Goal: Find specific page/section: Find specific page/section

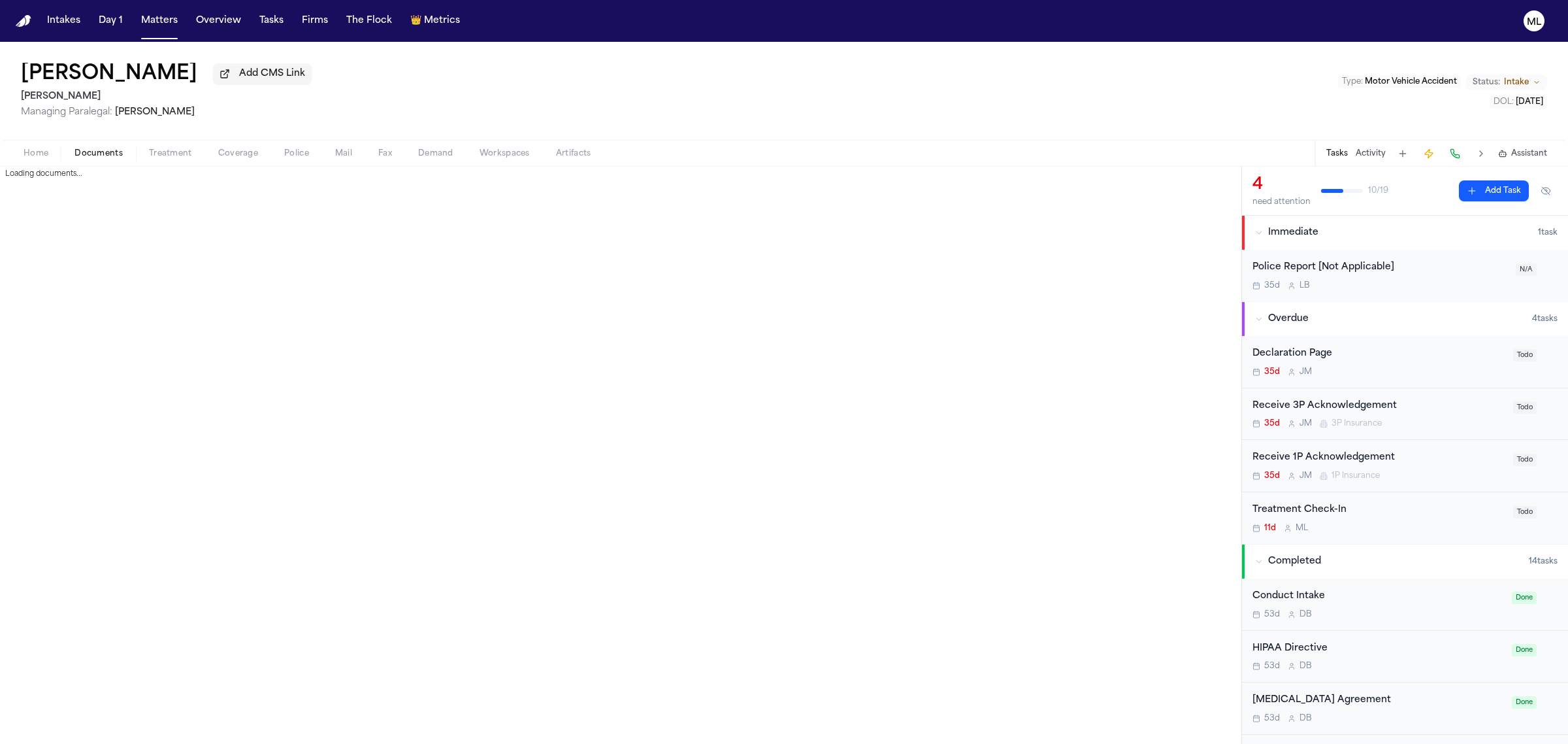
click at [99, 147] on button "Documents" at bounding box center [98, 154] width 74 height 15
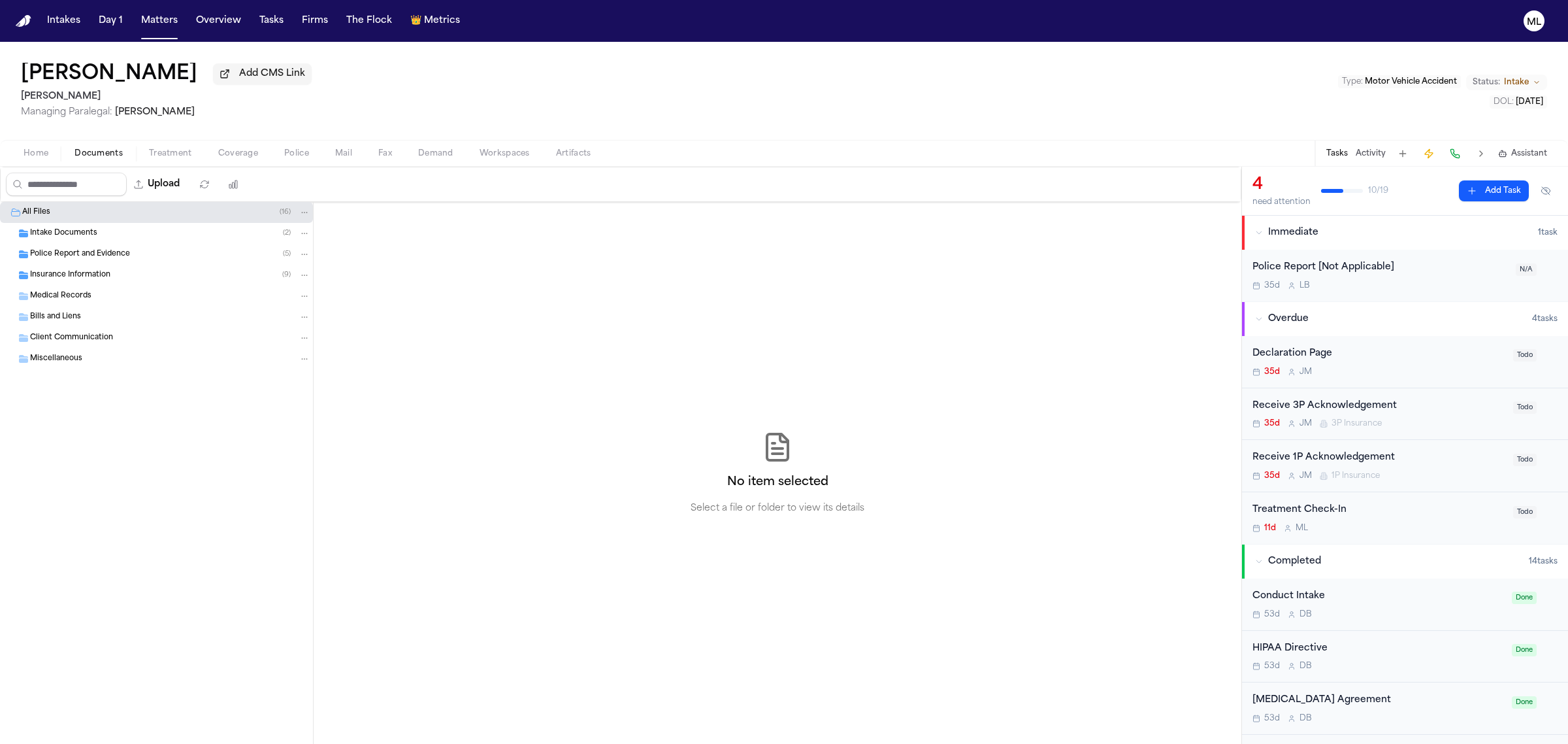
click at [96, 278] on span "Insurance Information" at bounding box center [70, 275] width 80 height 11
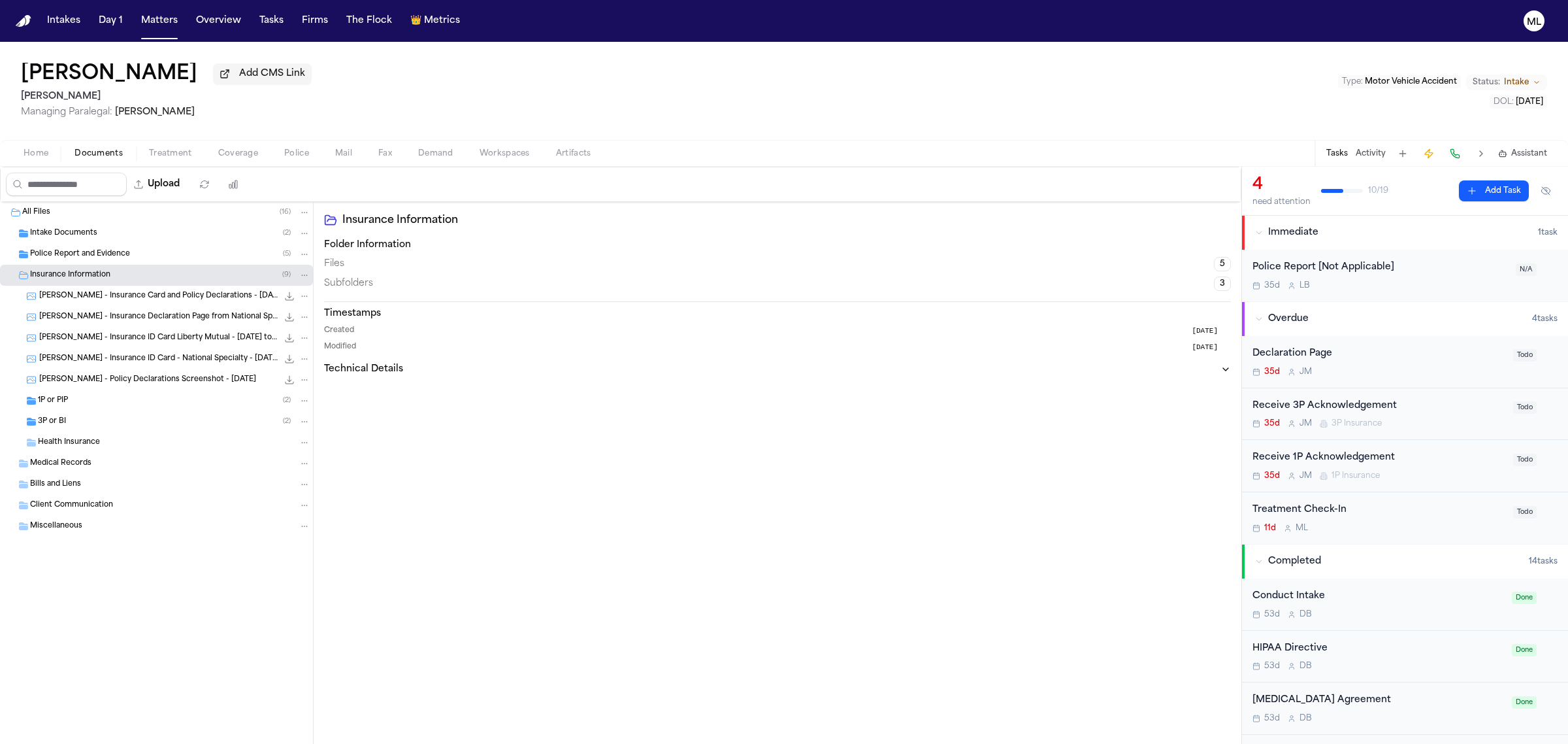
click at [142, 420] on div "3P or BI ( 2 )" at bounding box center [173, 421] width 272 height 12
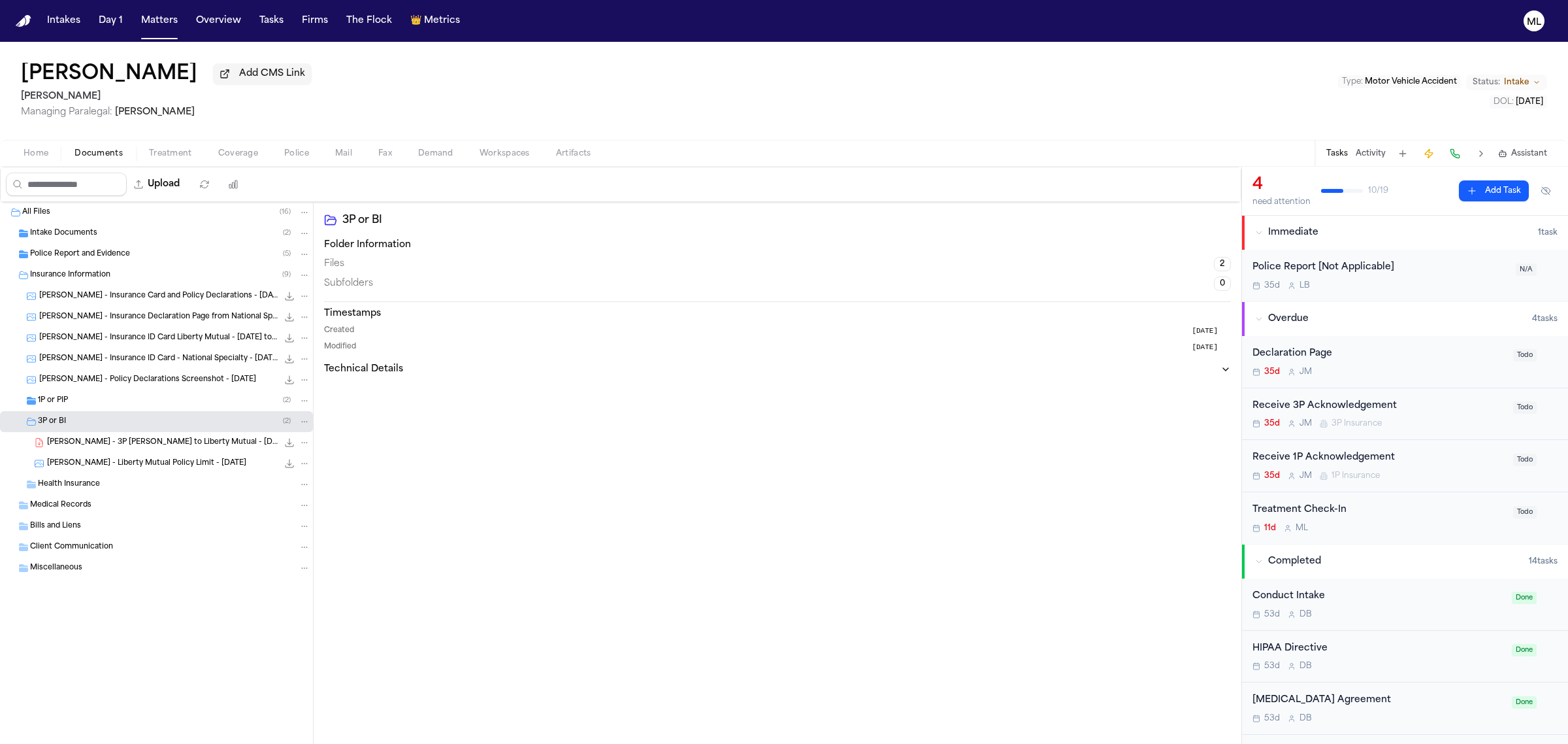
click at [174, 459] on span "D. Pierce - Liberty Mutual Policy Limit - 9.16.25" at bounding box center [147, 463] width 200 height 11
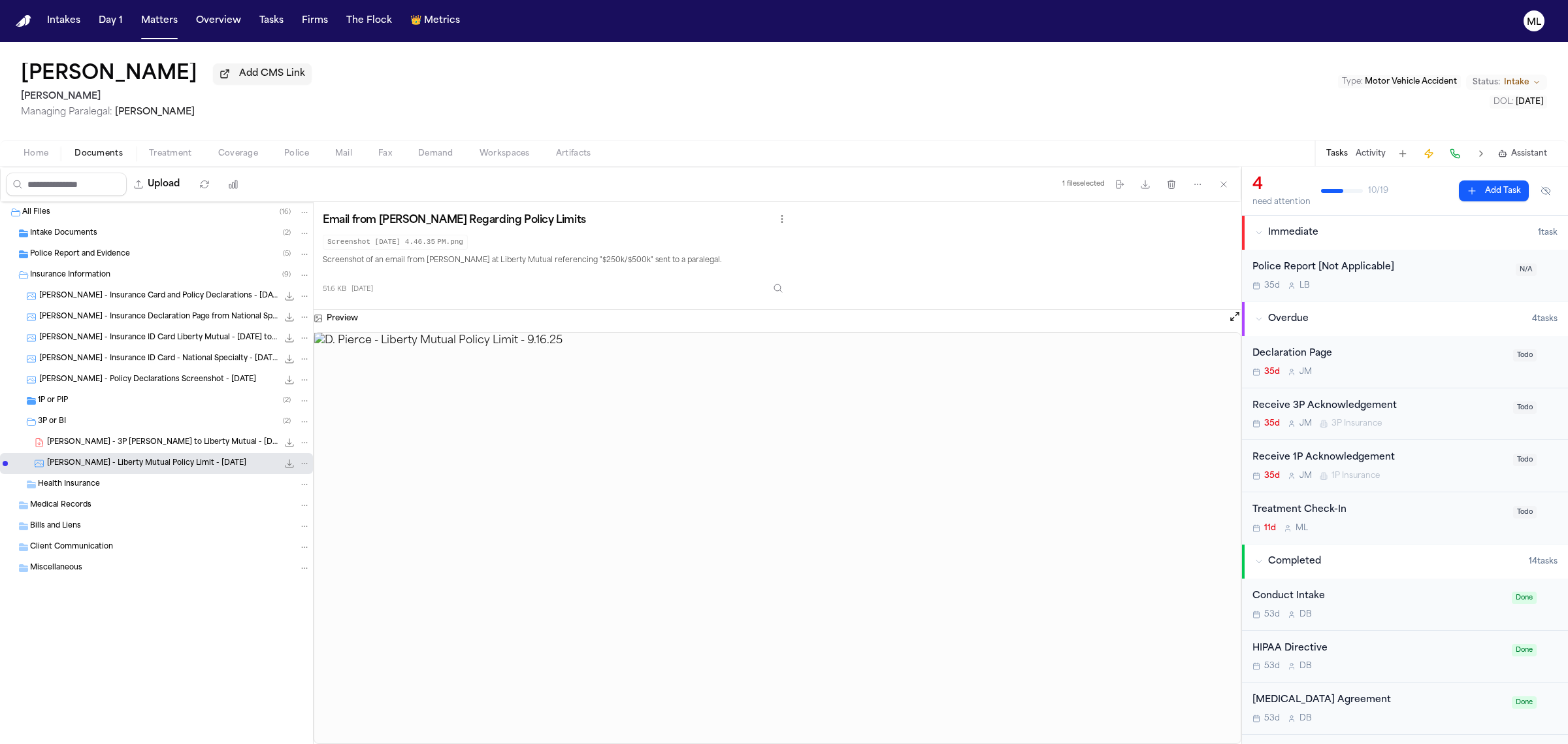
click at [63, 240] on div "Intake Documents ( 2 )" at bounding box center [156, 233] width 313 height 21
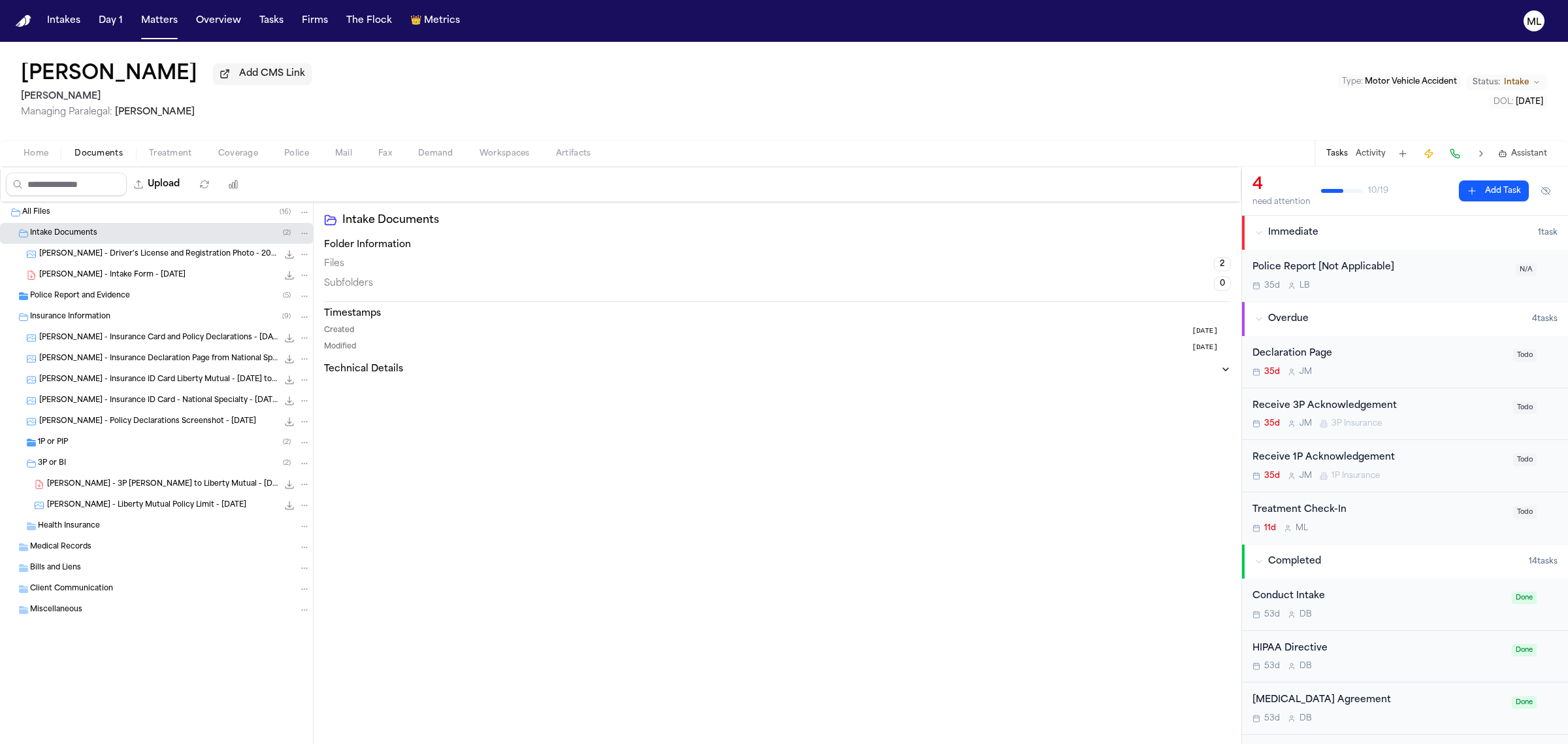
click at [63, 292] on span "Police Report and Evidence" at bounding box center [79, 296] width 100 height 11
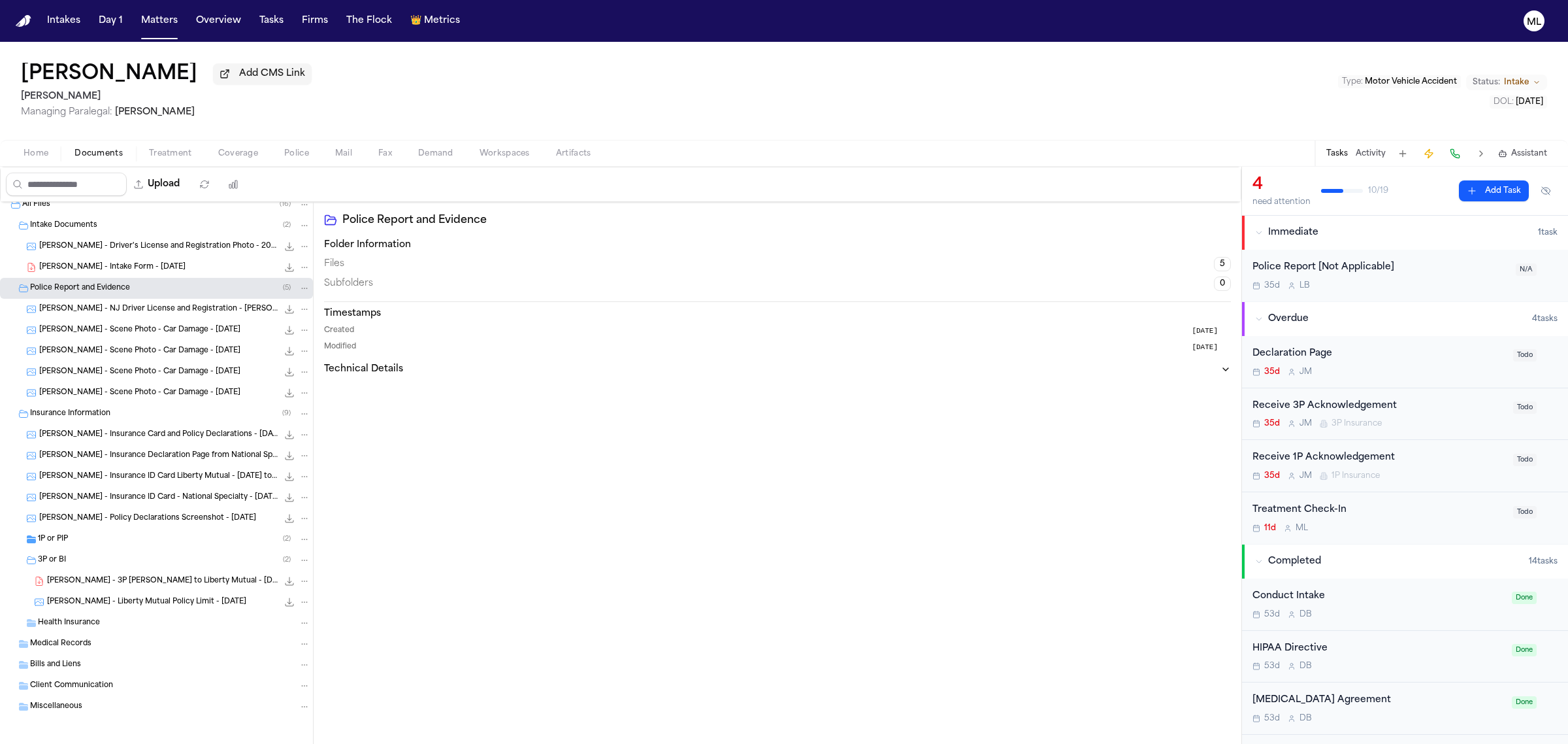
scroll to position [10, 0]
click at [155, 456] on span "D. Pierce - Insurance Declaration Page from National Specialty - 5.8.25" at bounding box center [159, 453] width 239 height 11
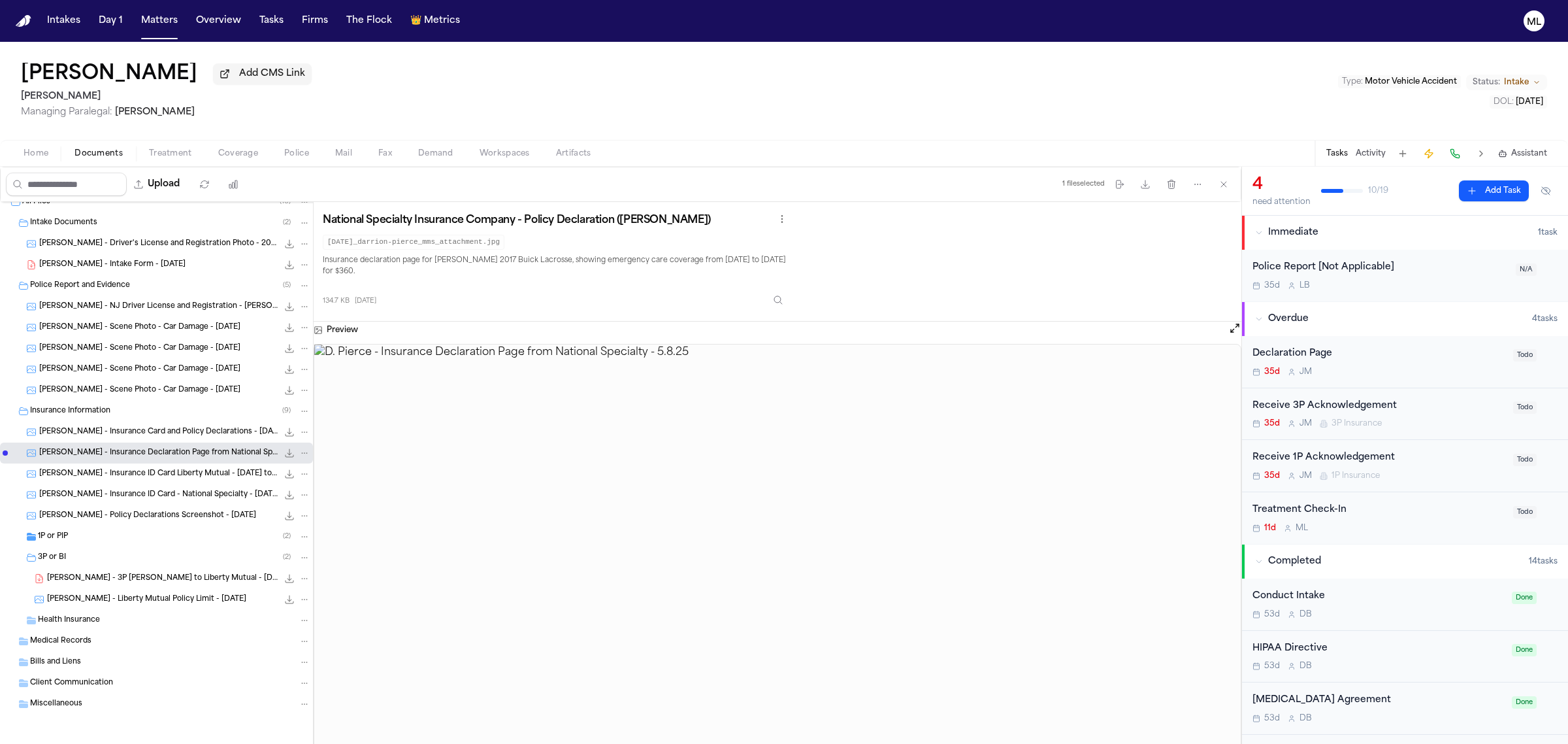
click at [126, 536] on div "1P or PIP ( 2 )" at bounding box center [173, 537] width 272 height 12
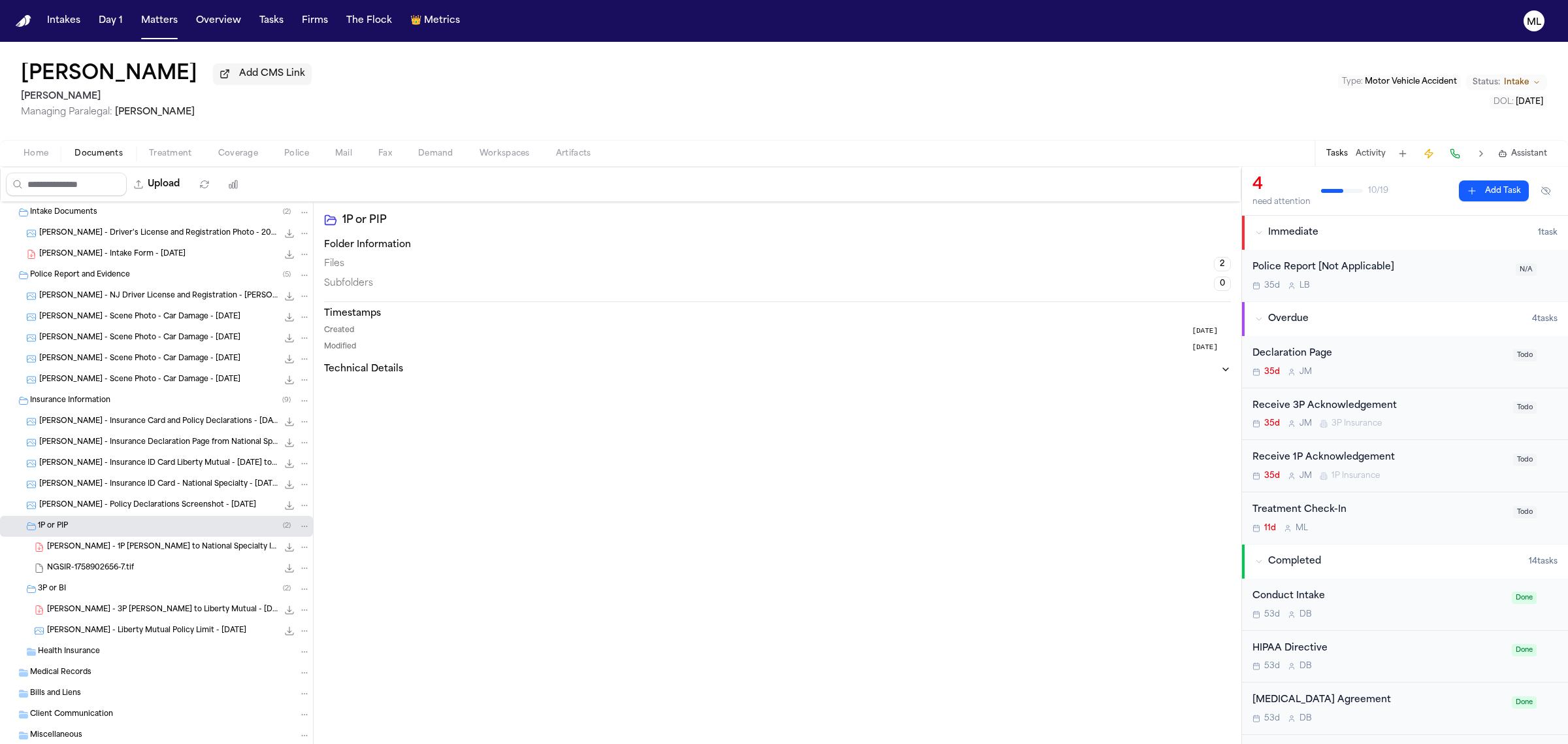
scroll to position [52, 0]
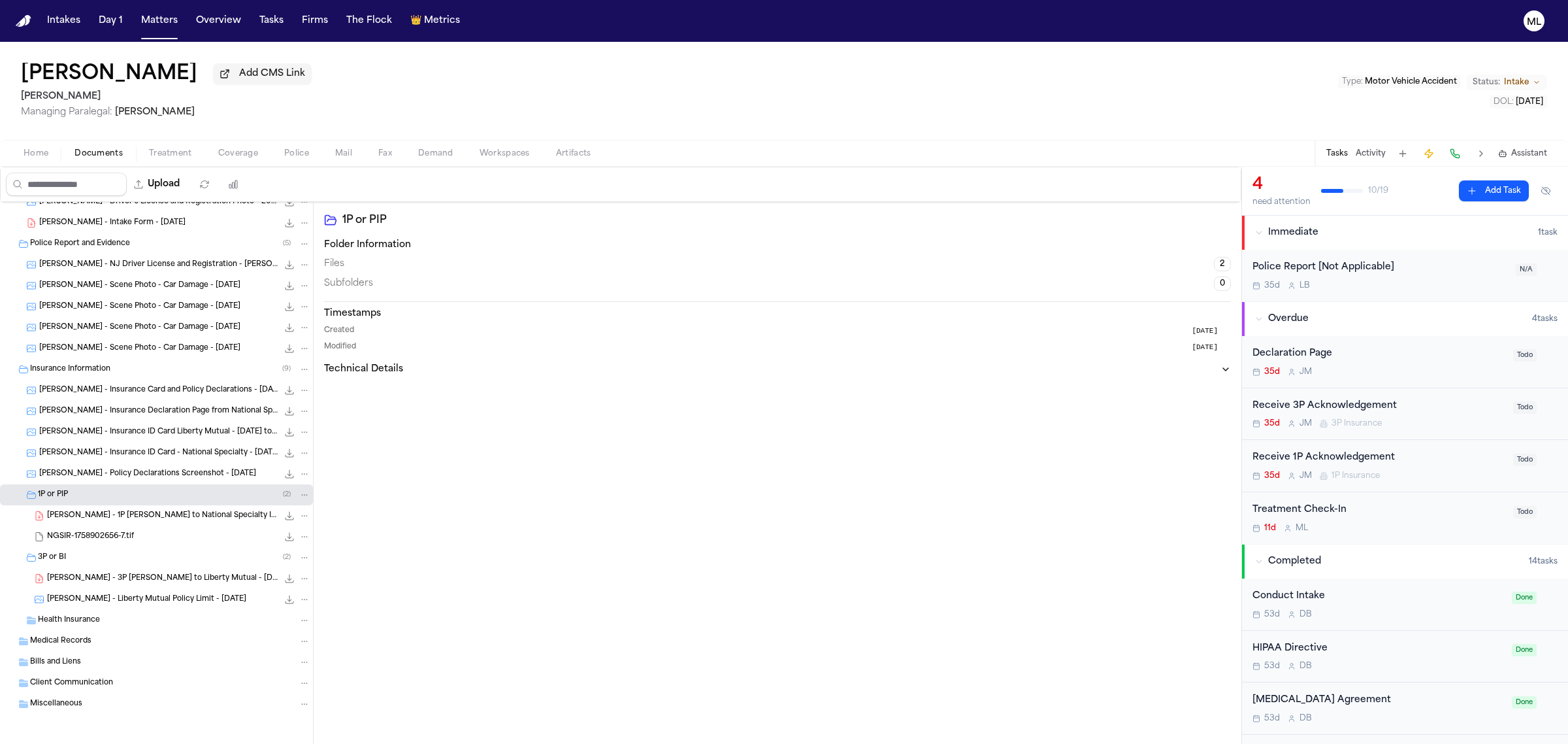
click at [160, 576] on span "D. Pierce - 3P LOR to Liberty Mutual - 8.5.25" at bounding box center [162, 578] width 230 height 11
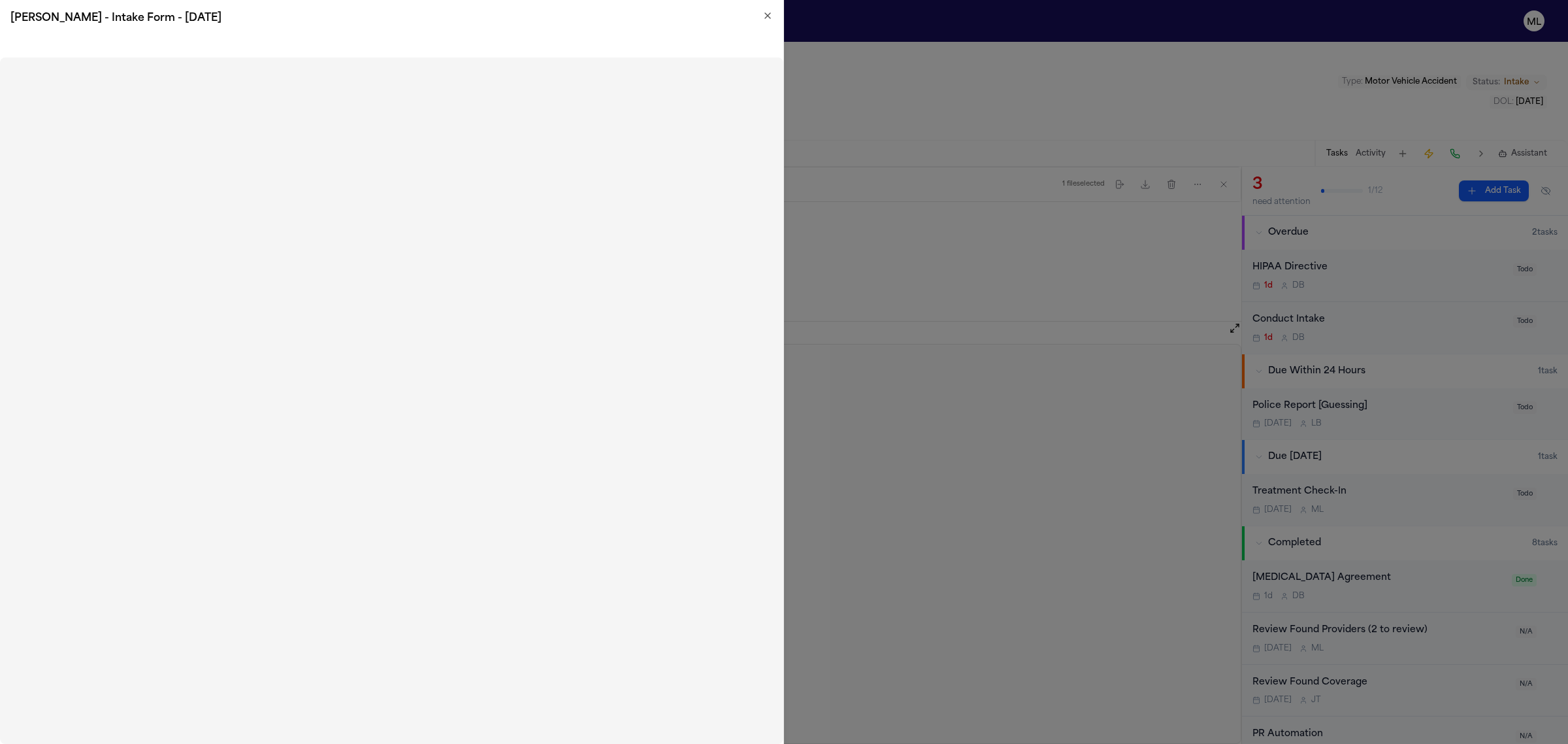
click at [772, 18] on icon "button" at bounding box center [768, 15] width 10 height 10
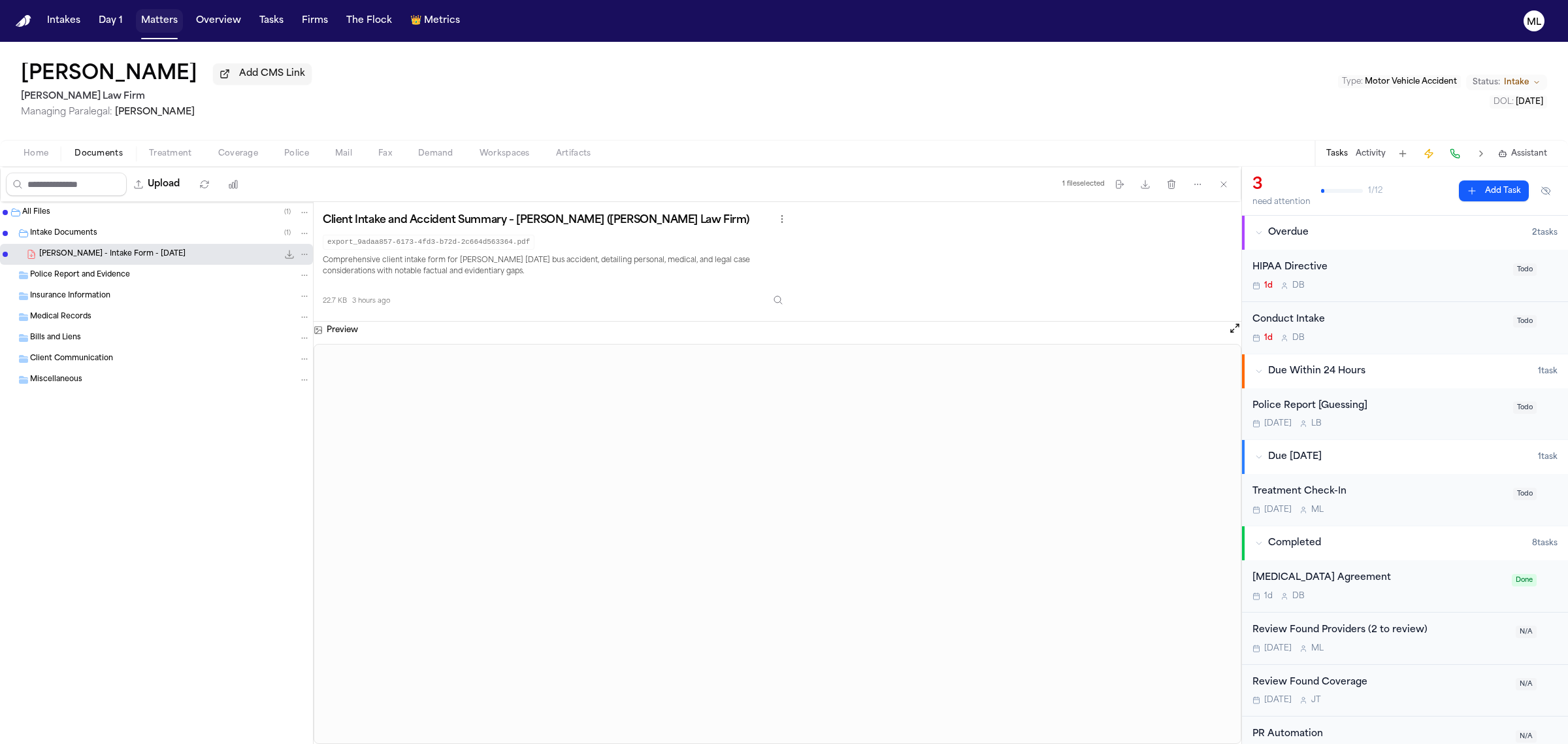
click at [154, 18] on button "Matters" at bounding box center [159, 21] width 47 height 24
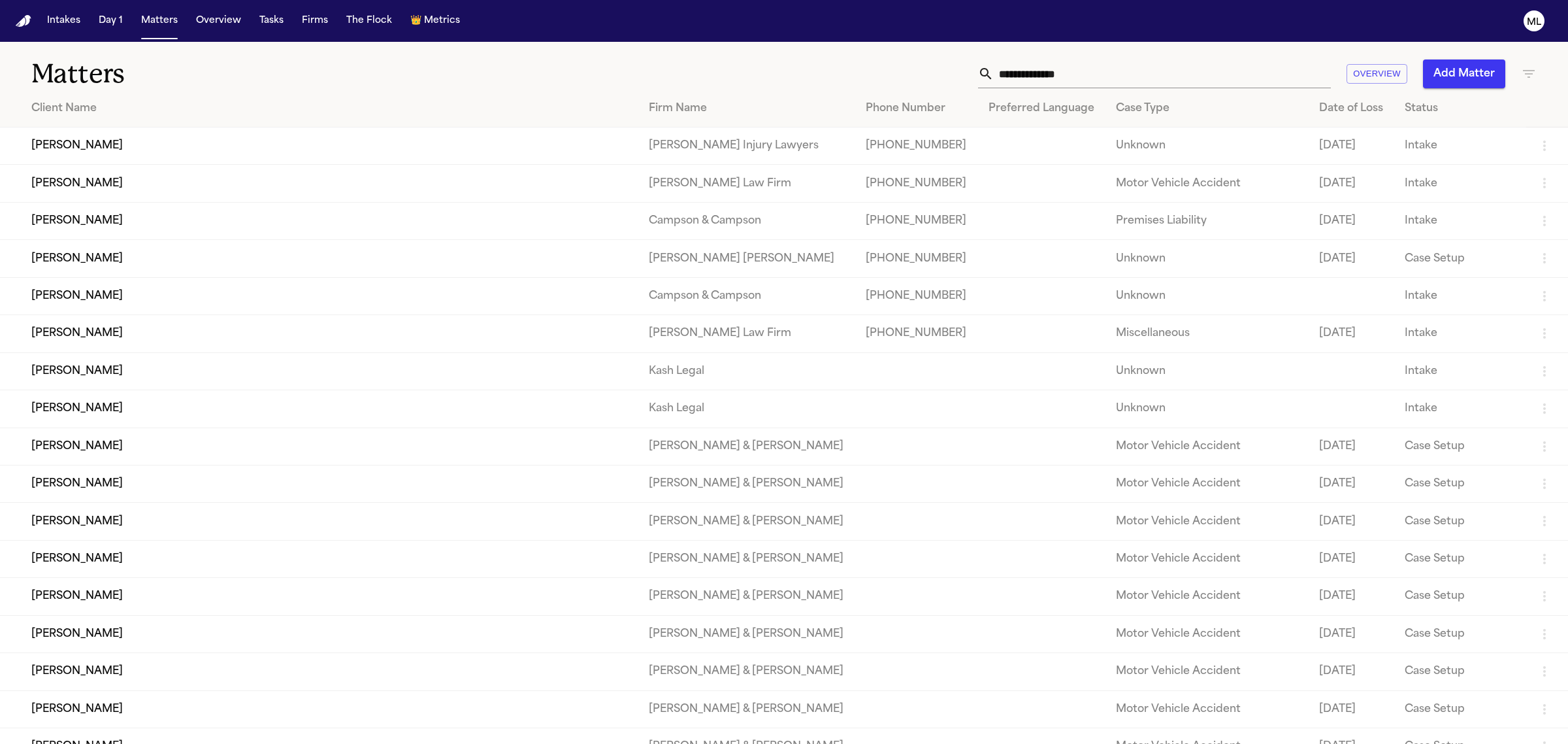
drag, startPoint x: 144, startPoint y: 189, endPoint x: 27, endPoint y: 186, distance: 117.0
click at [27, 186] on td "[PERSON_NAME]" at bounding box center [319, 183] width 638 height 38
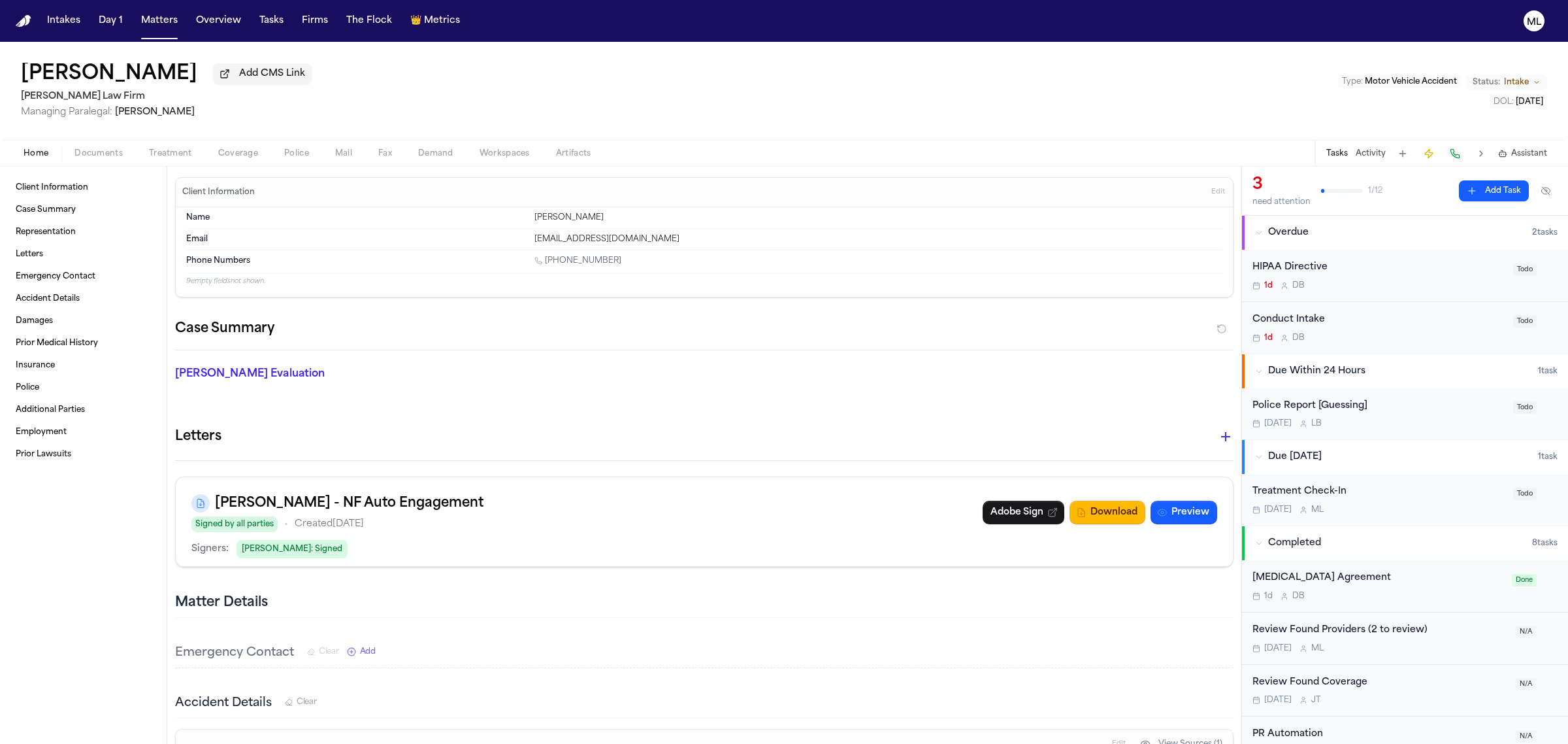
drag, startPoint x: 183, startPoint y: 73, endPoint x: 16, endPoint y: 66, distance: 167.1
click at [16, 66] on div "[PERSON_NAME] Add CMS Link [PERSON_NAME] Law Firm Managing Paralegal: [PERSON_N…" at bounding box center [784, 90] width 1568 height 98
copy h1 "[PERSON_NAME]"
click at [169, 28] on button "Matters" at bounding box center [159, 21] width 47 height 24
click at [154, 23] on button "Matters" at bounding box center [159, 21] width 47 height 24
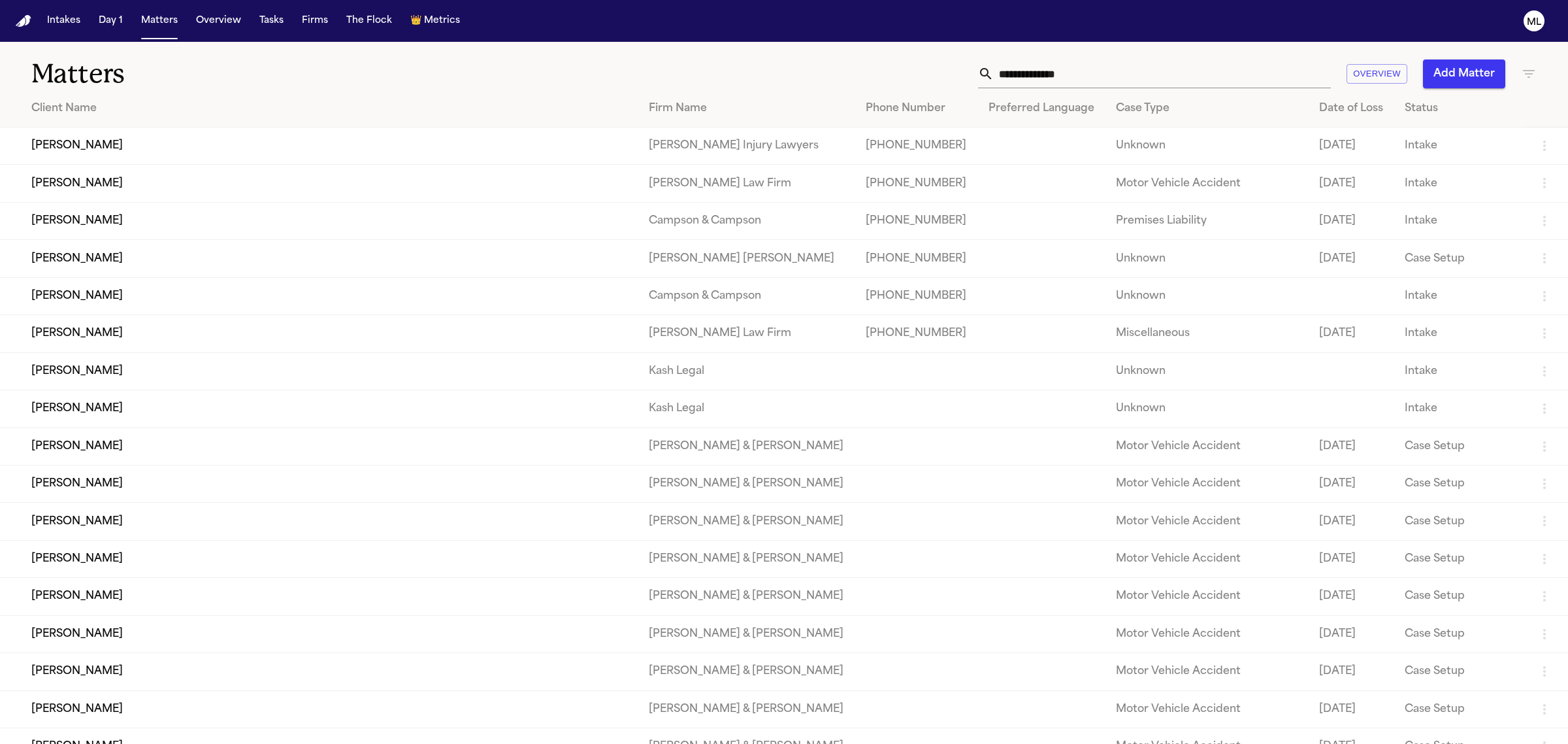
click at [1159, 68] on input "text" at bounding box center [1162, 74] width 337 height 29
click at [1532, 76] on icon "button" at bounding box center [1529, 73] width 15 height 15
click at [1409, 147] on input "text" at bounding box center [1447, 154] width 166 height 18
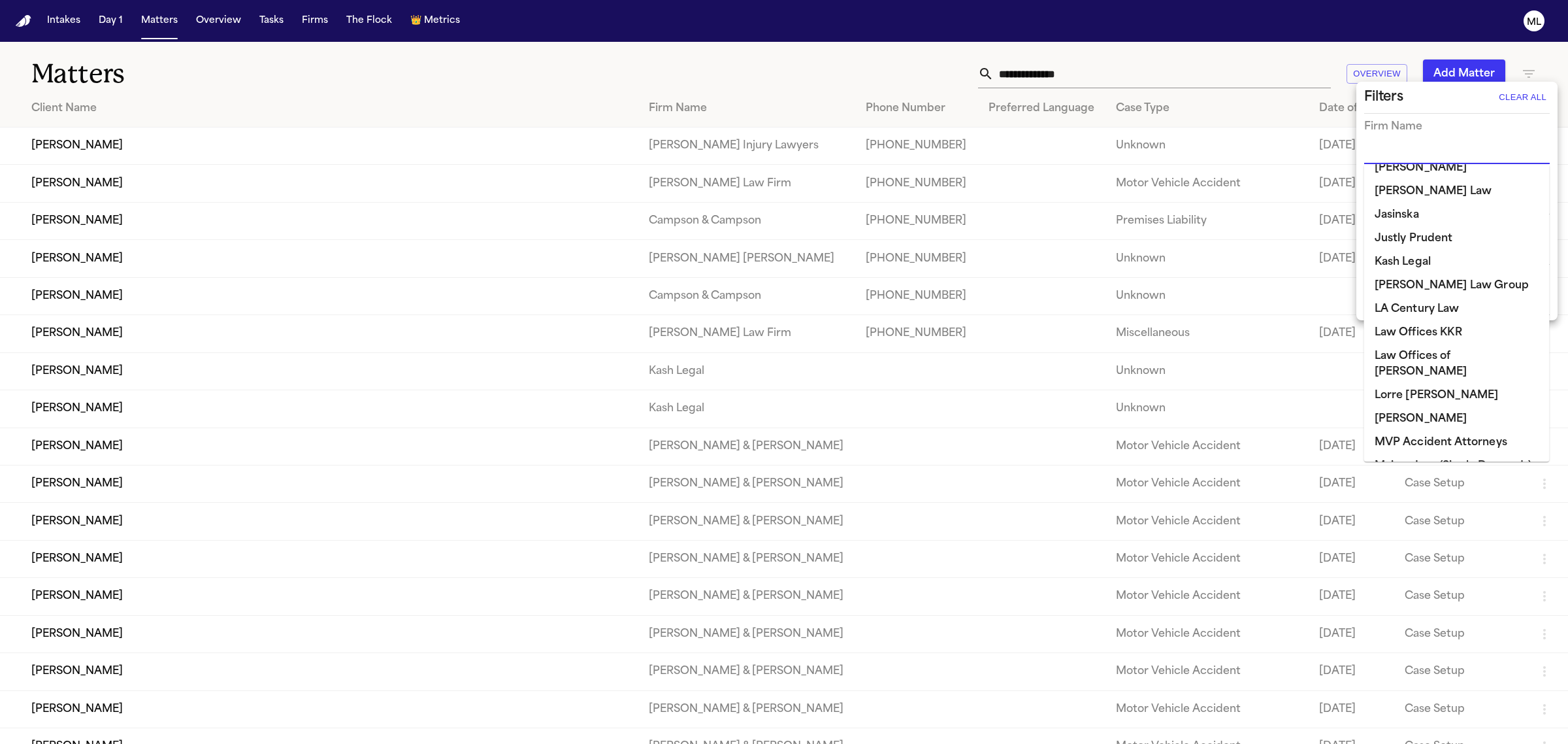
scroll to position [898, 0]
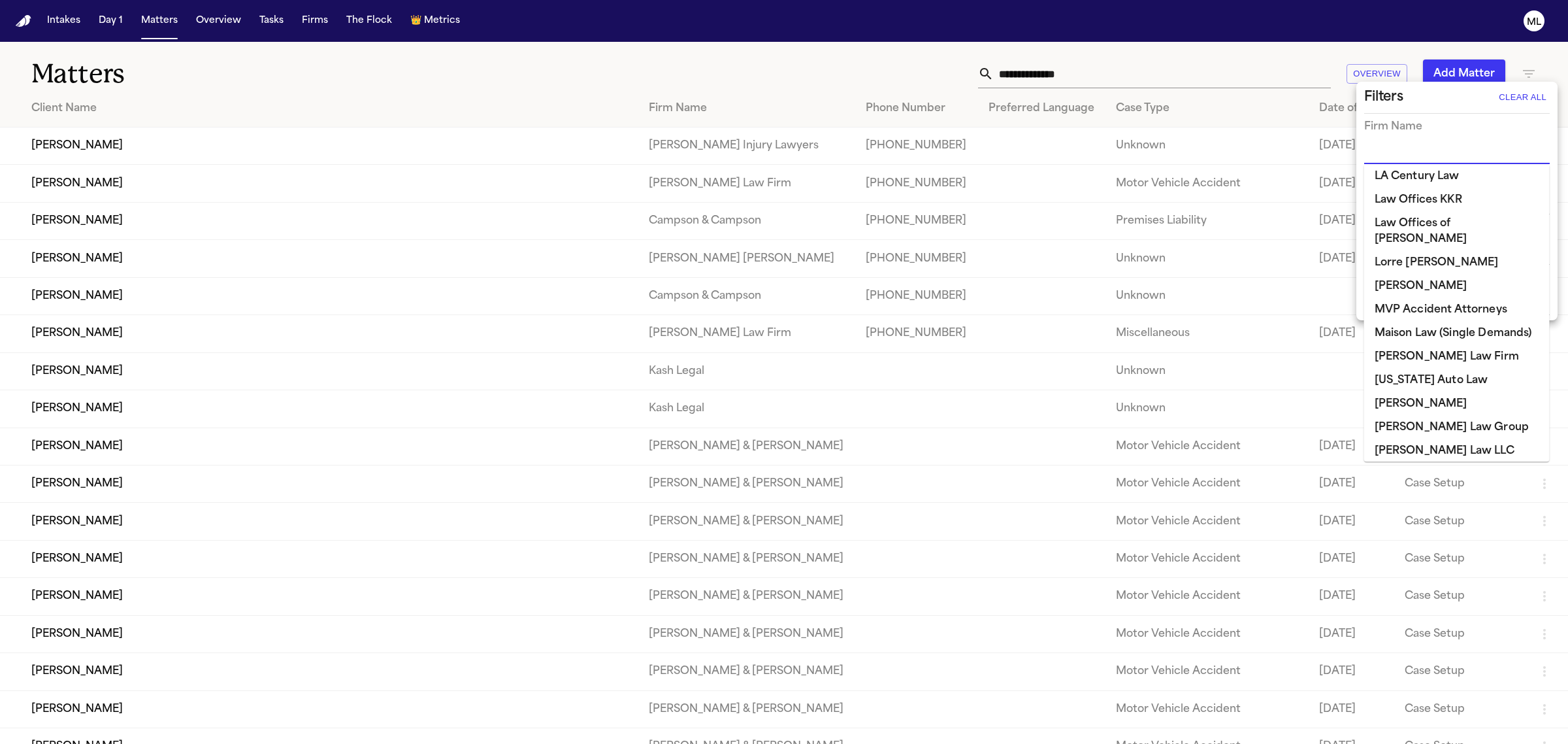
click at [1410, 369] on li "[US_STATE] Auto Law" at bounding box center [1456, 381] width 185 height 24
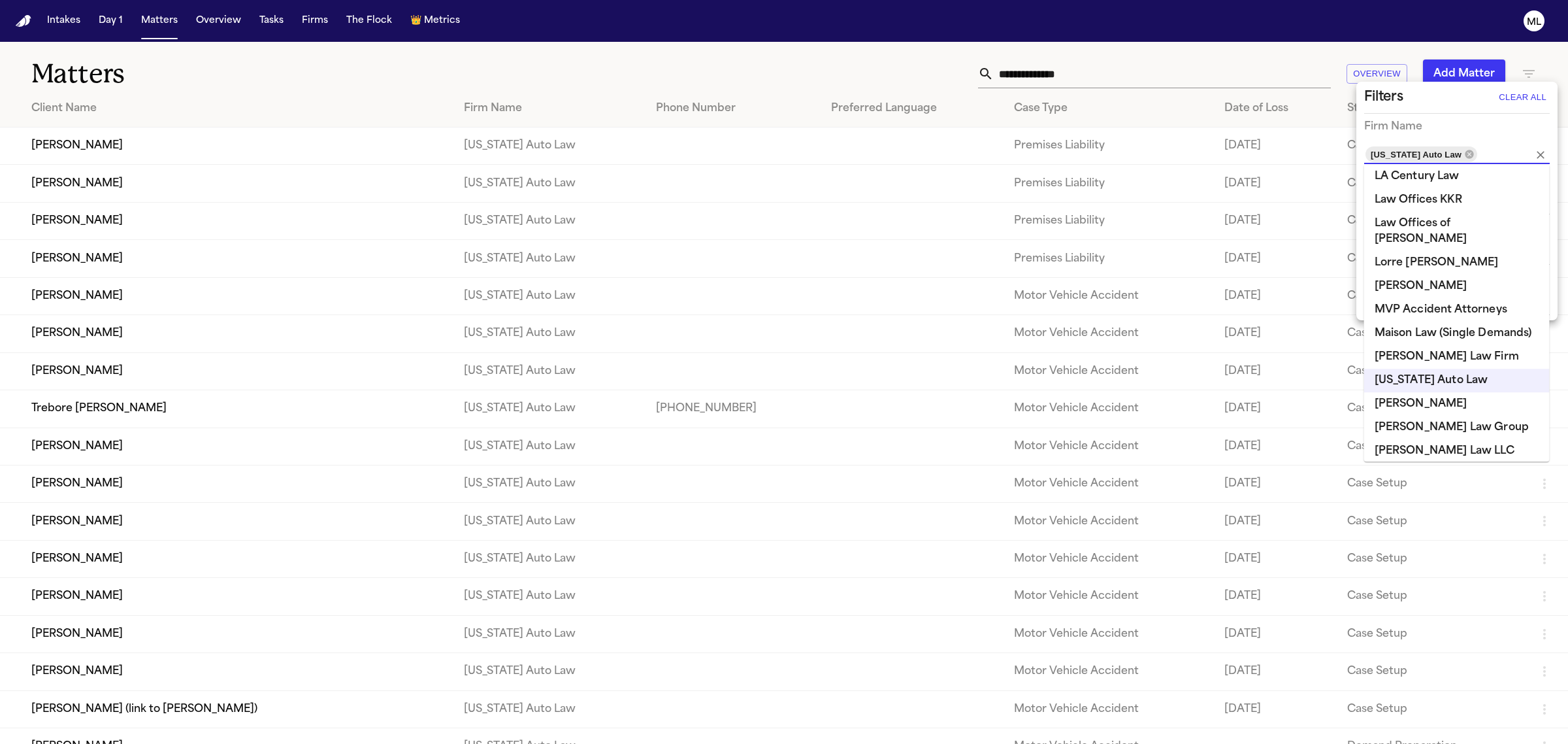
click at [552, 44] on div at bounding box center [784, 372] width 1568 height 744
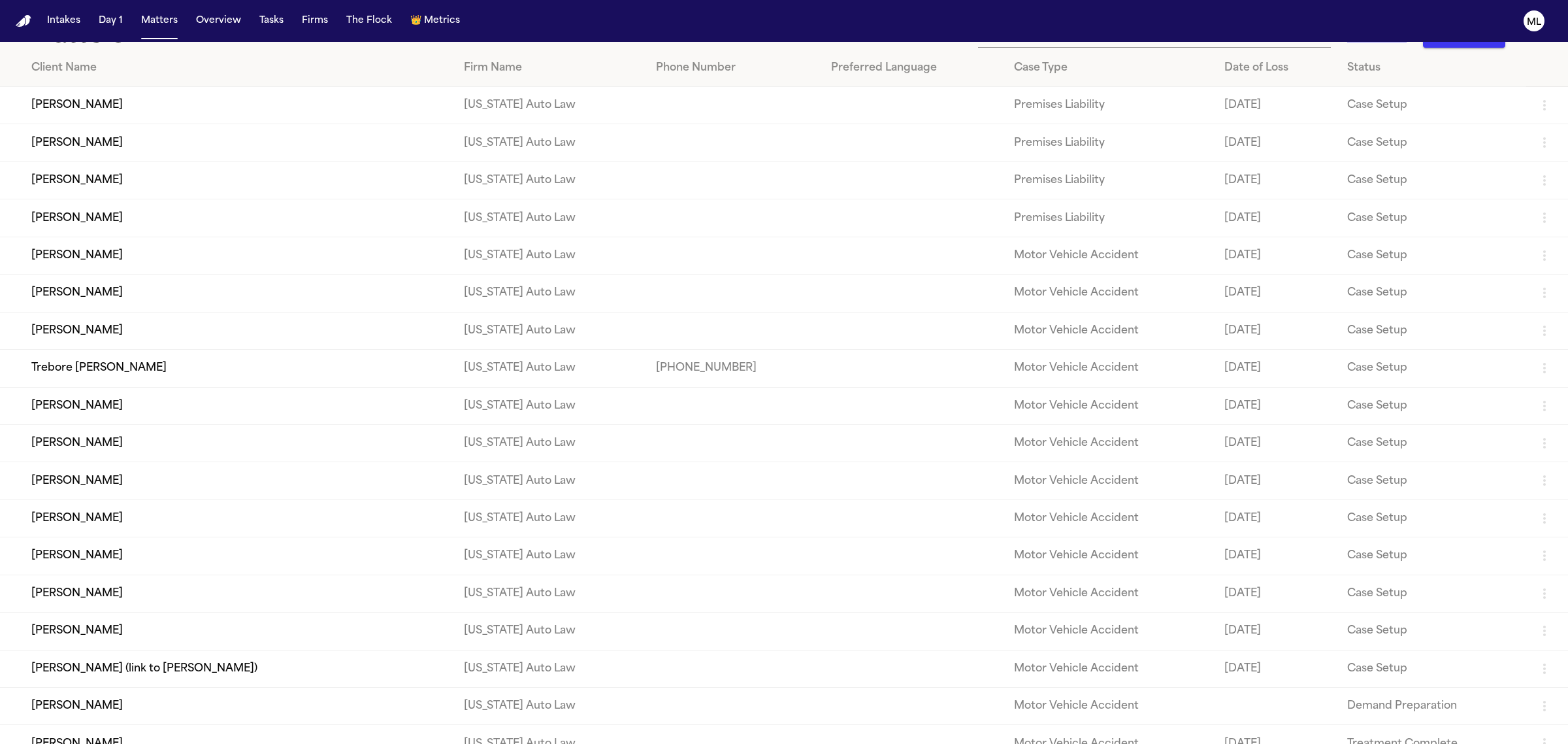
scroll to position [0, 0]
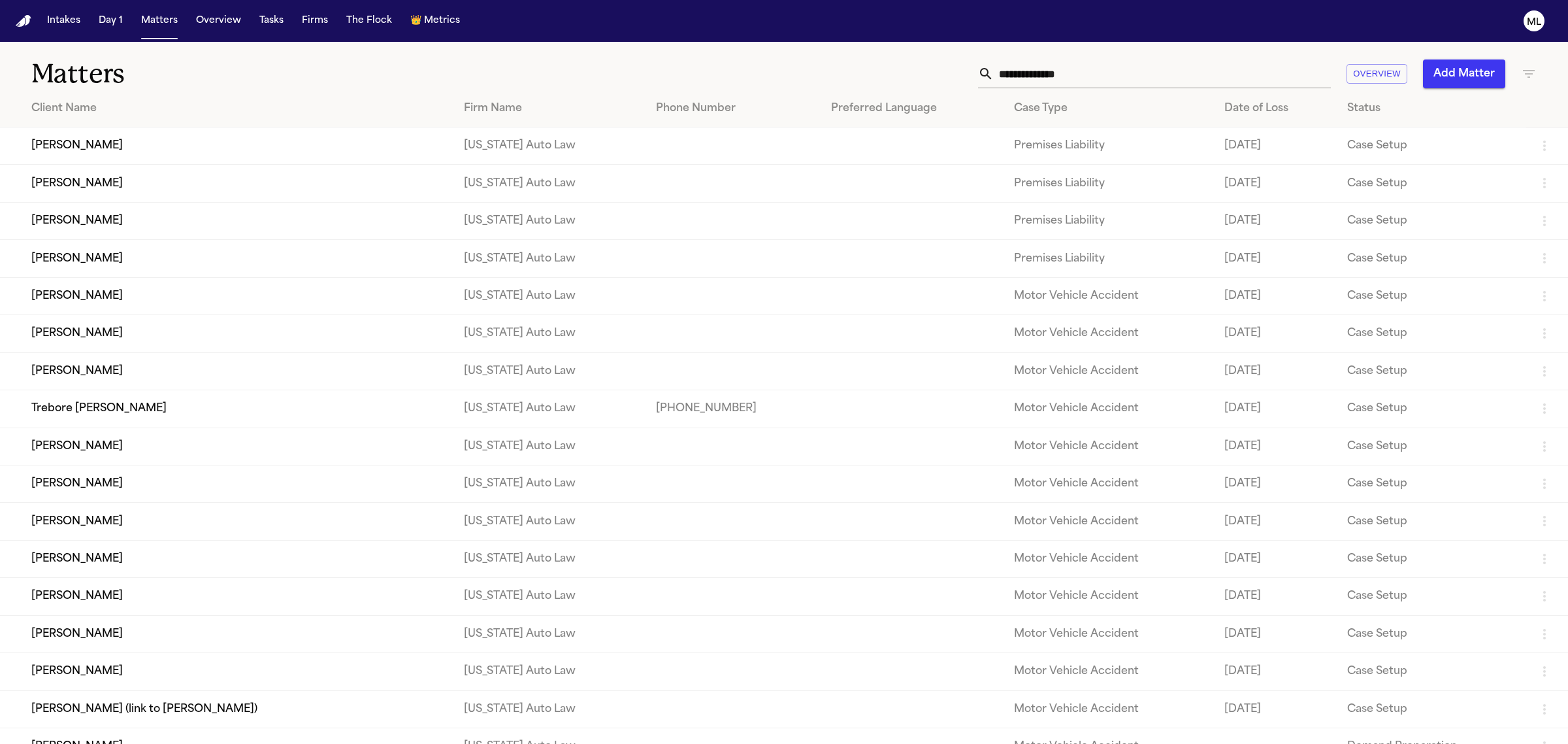
click at [993, 67] on icon at bounding box center [985, 73] width 15 height 15
click at [1112, 82] on input "text" at bounding box center [1162, 74] width 337 height 29
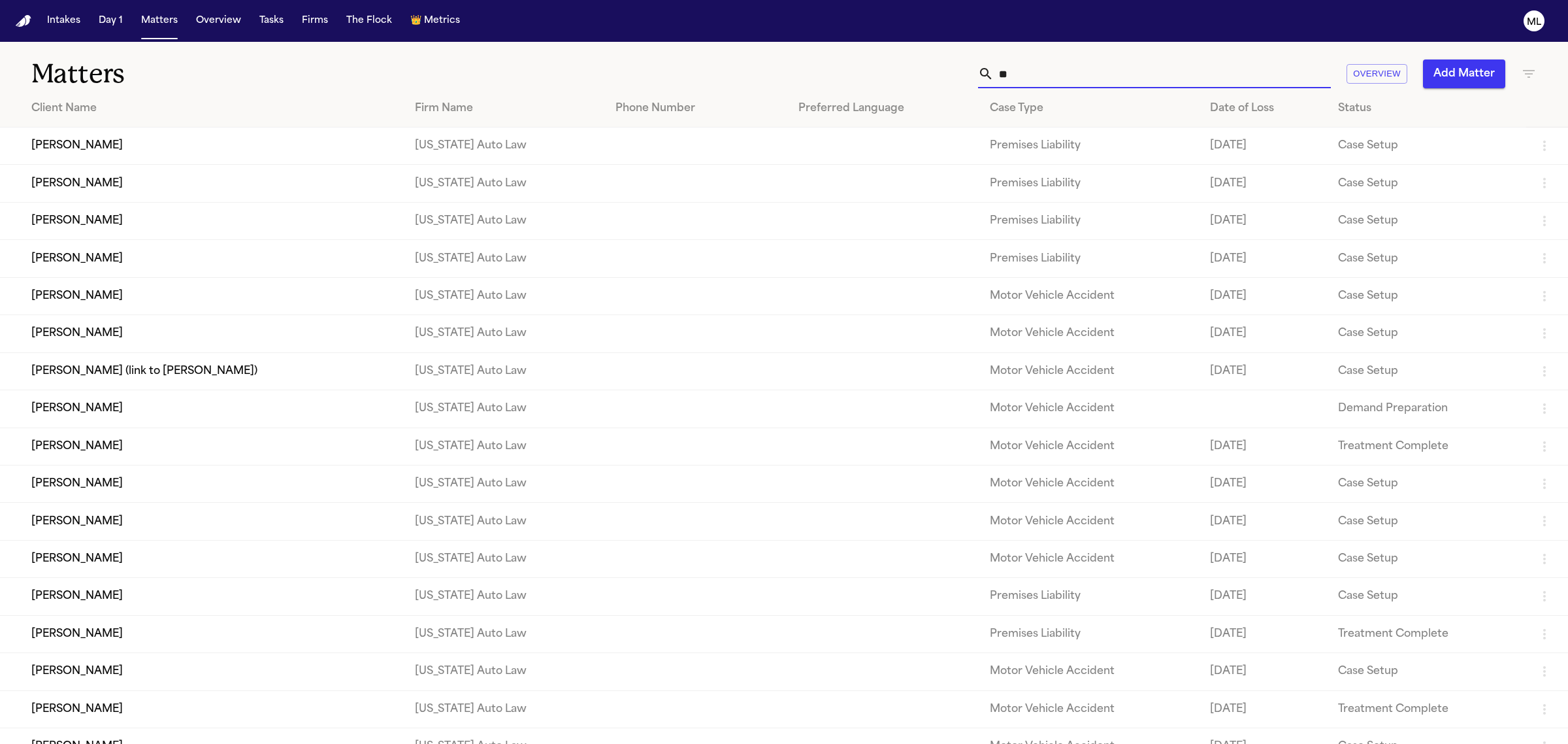
type input "***"
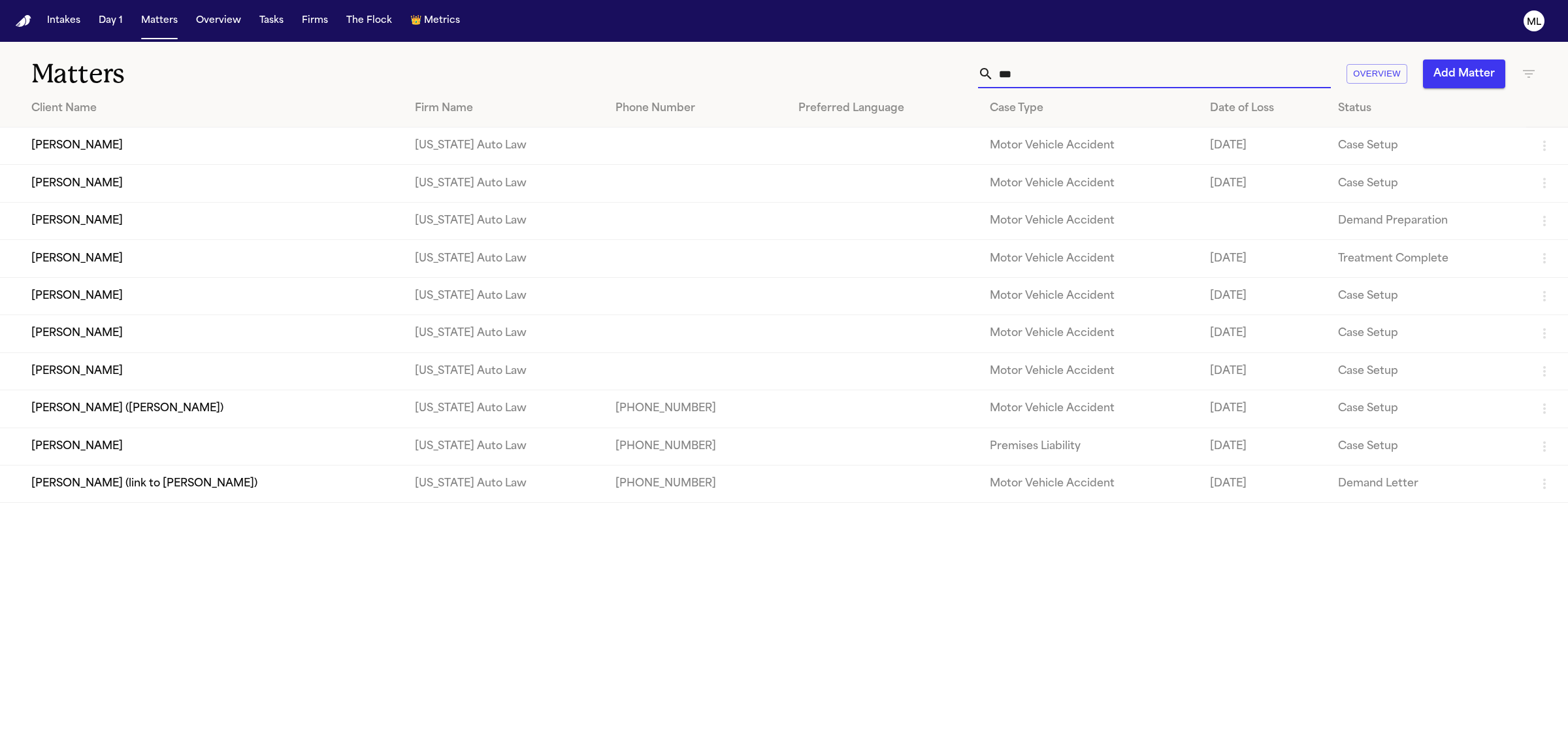
click at [1070, 79] on input "***" at bounding box center [1162, 74] width 337 height 29
type input "*"
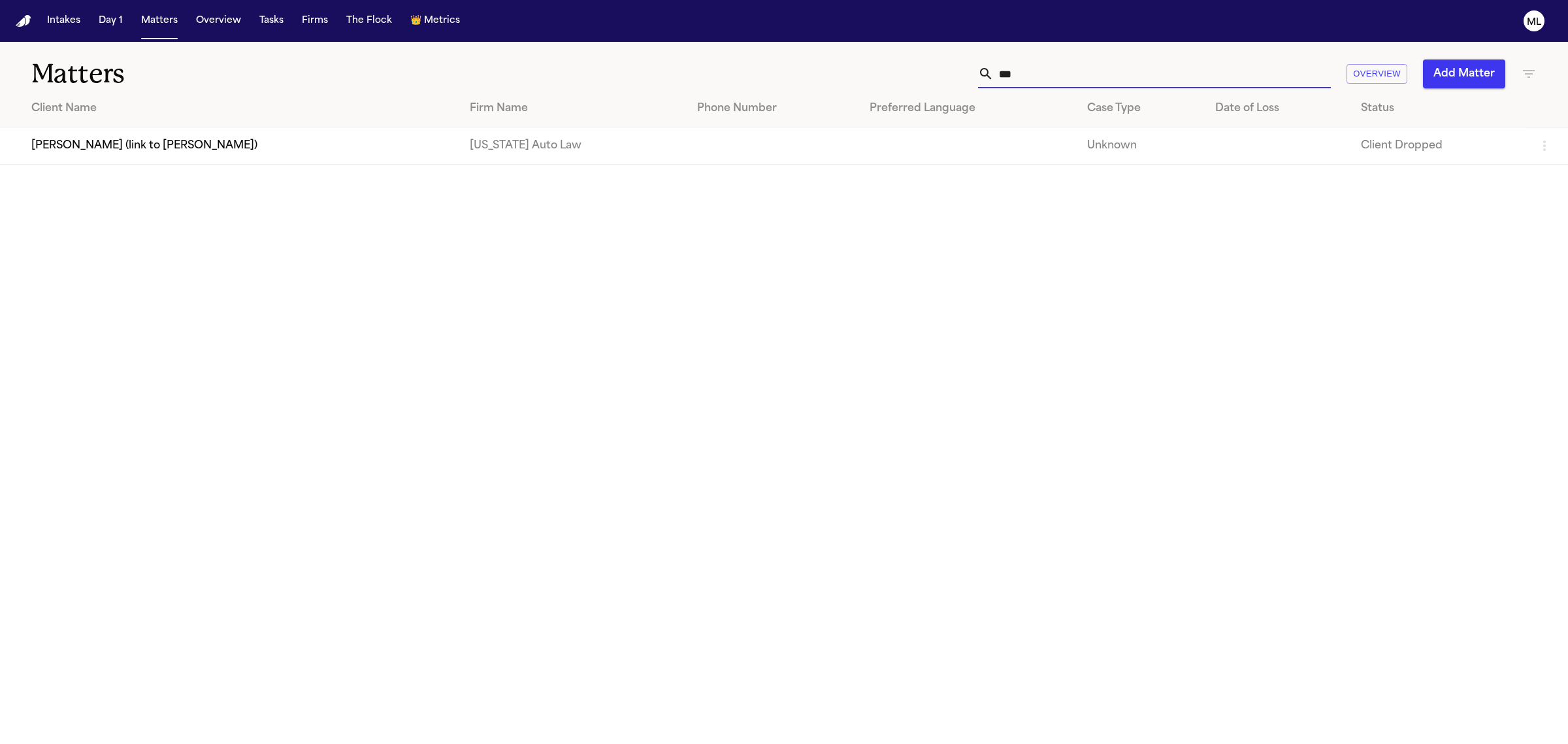
type input "***"
